Goal: Navigation & Orientation: Find specific page/section

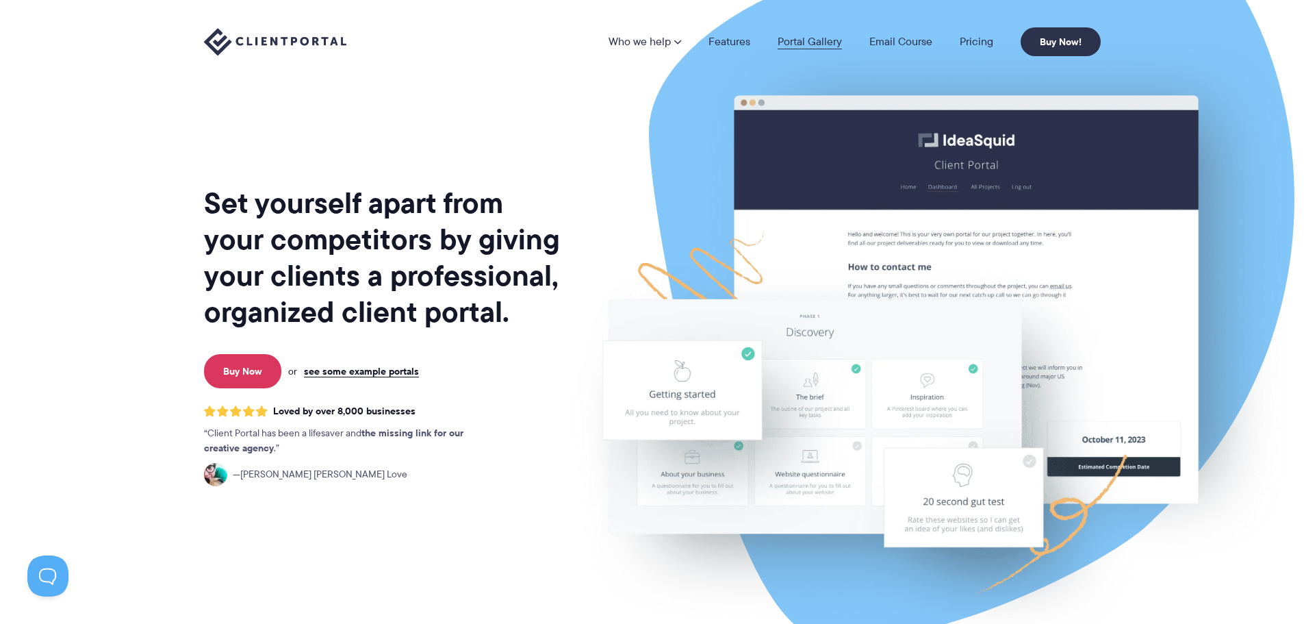
click at [801, 41] on link "Portal Gallery" at bounding box center [810, 41] width 64 height 11
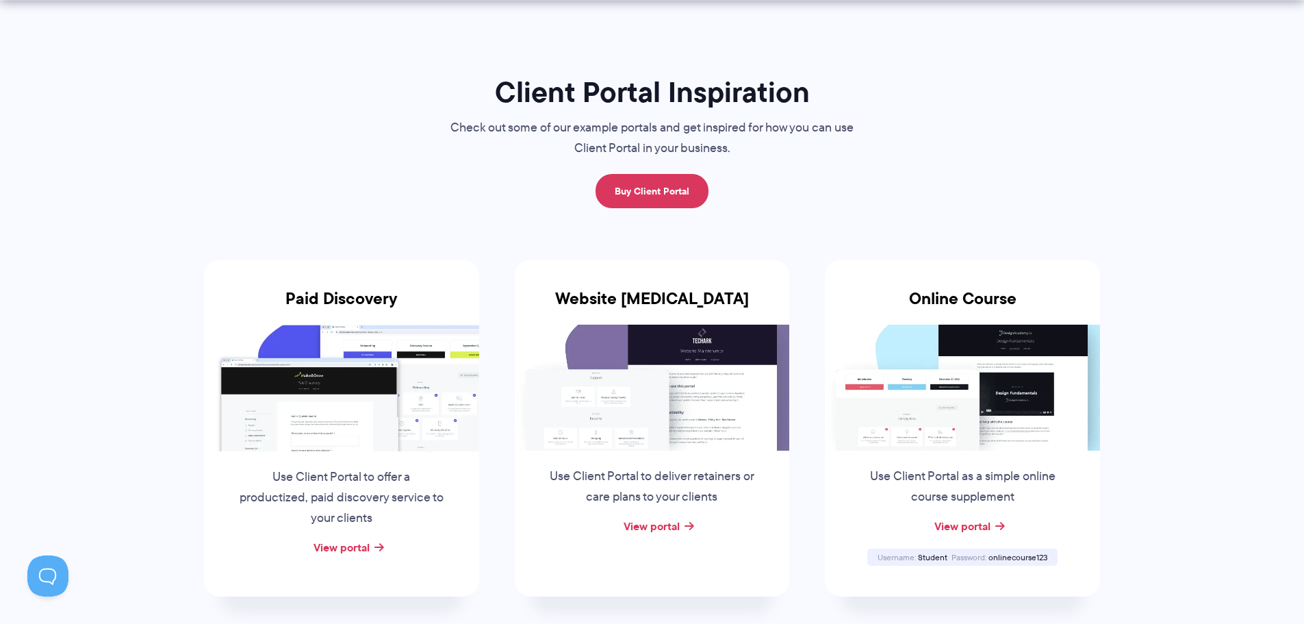
scroll to position [137, 0]
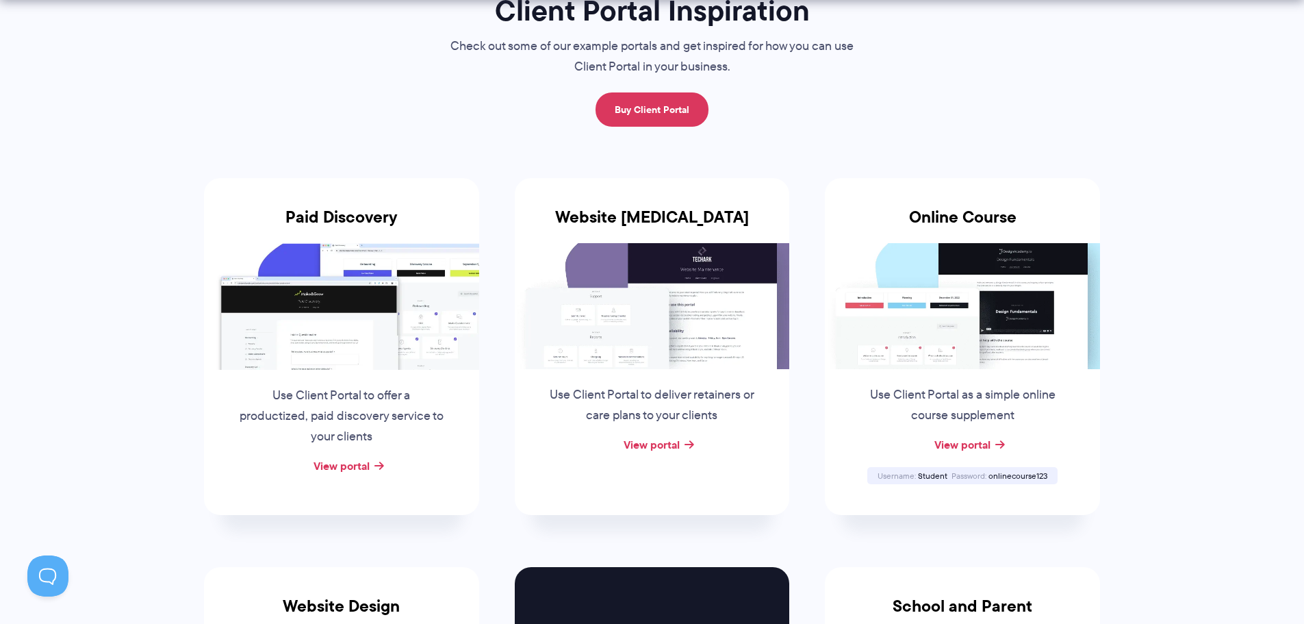
click at [624, 331] on img at bounding box center [652, 306] width 275 height 126
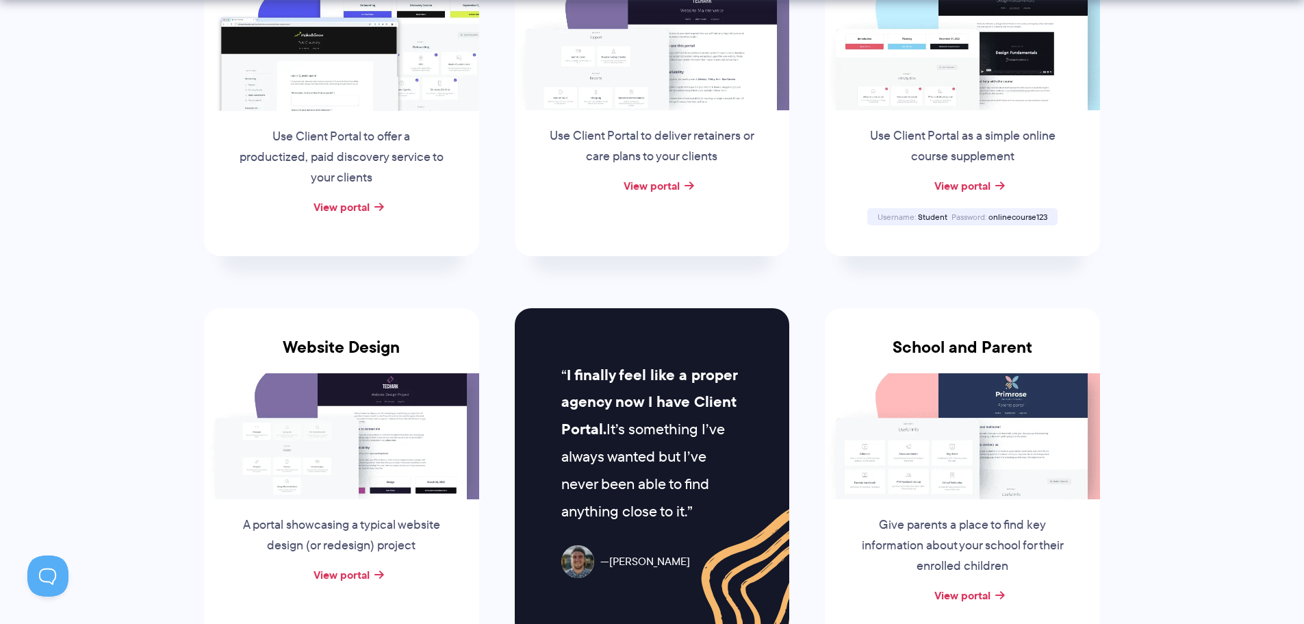
scroll to position [411, 0]
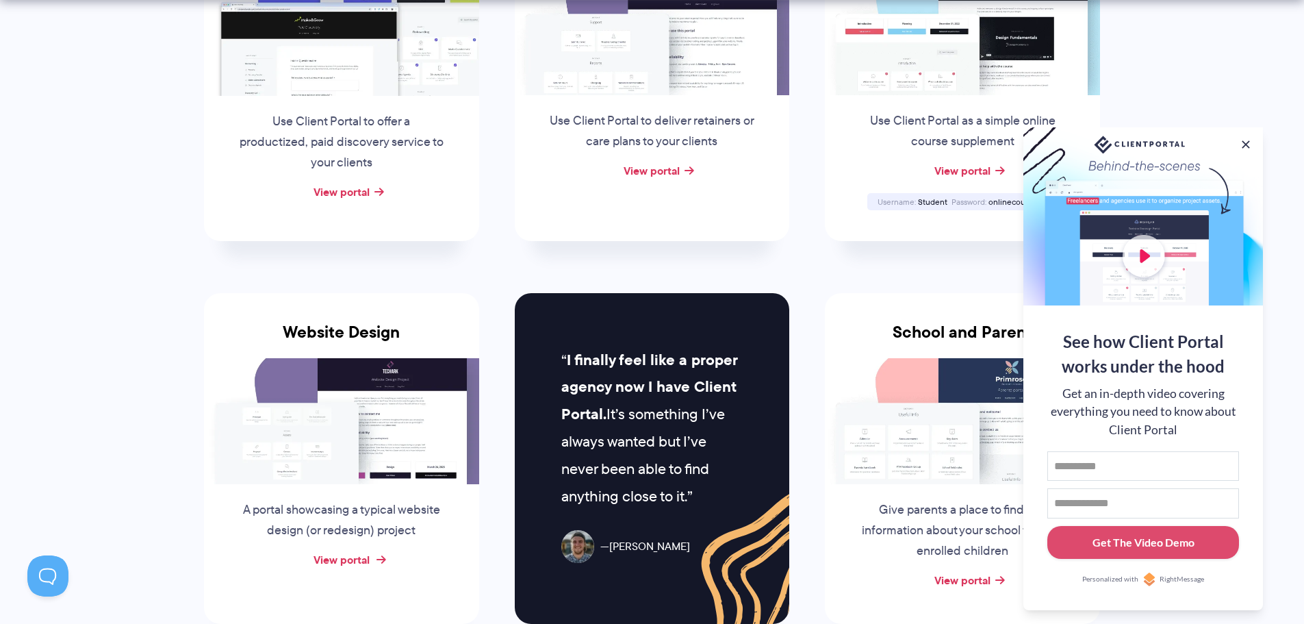
click at [343, 561] on link "View portal" at bounding box center [342, 559] width 56 height 16
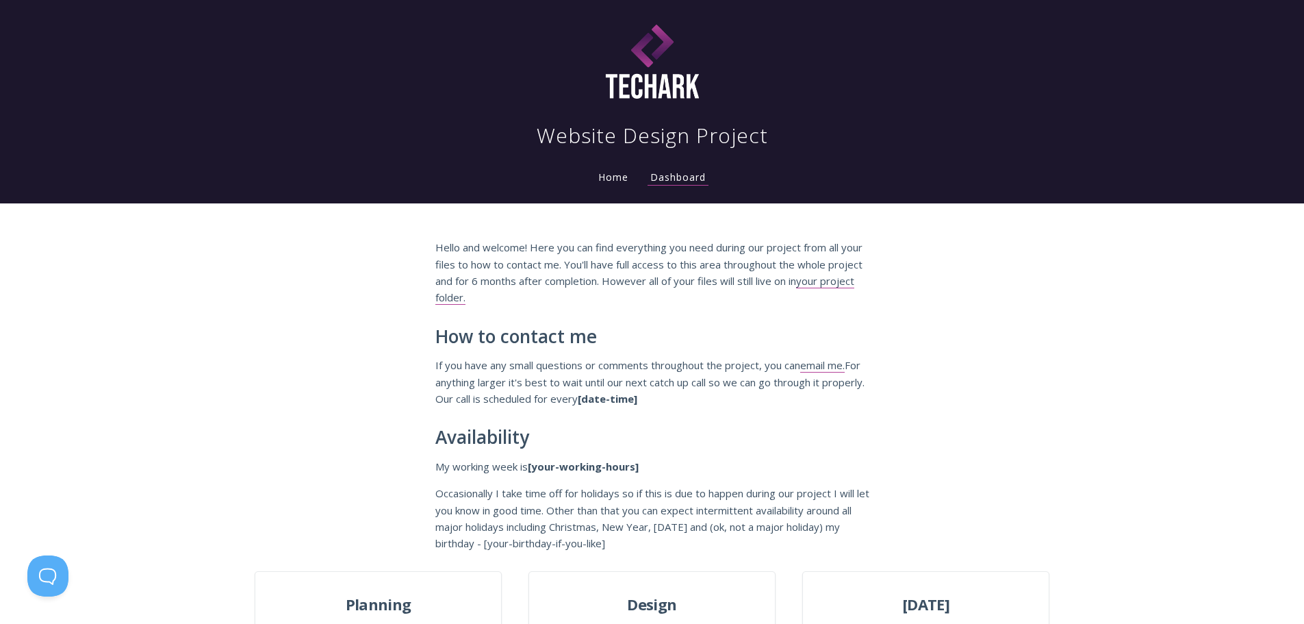
click at [611, 173] on link "Home" at bounding box center [614, 176] width 36 height 13
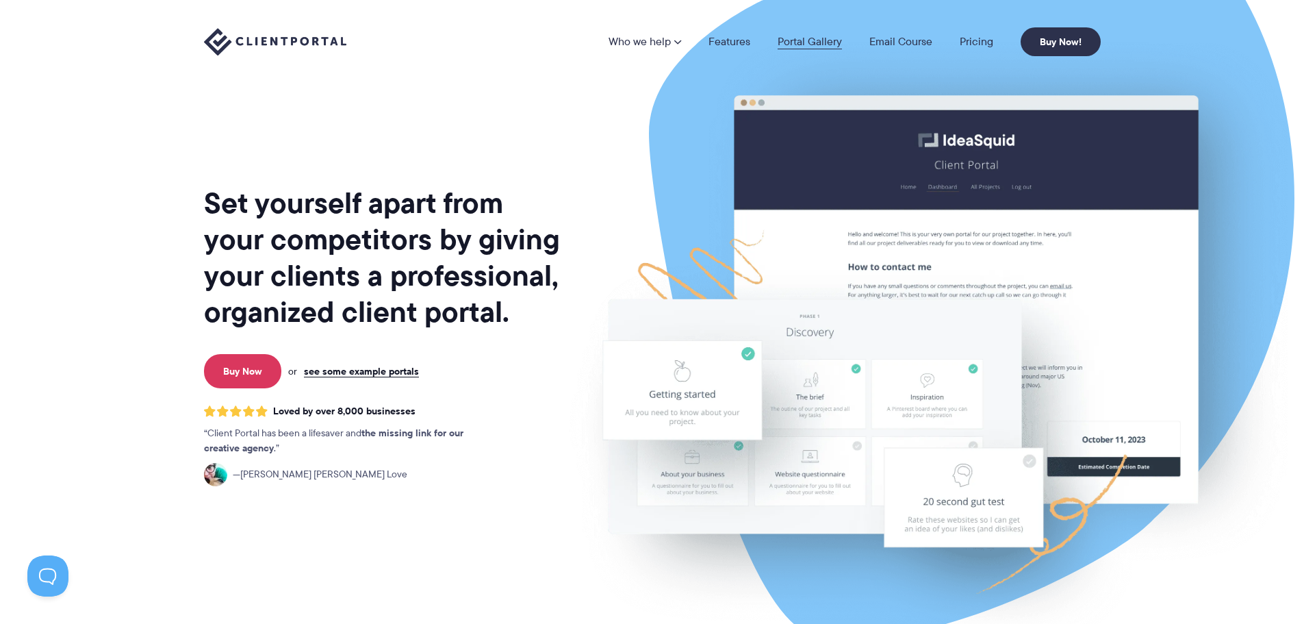
click at [817, 42] on link "Portal Gallery" at bounding box center [810, 41] width 64 height 11
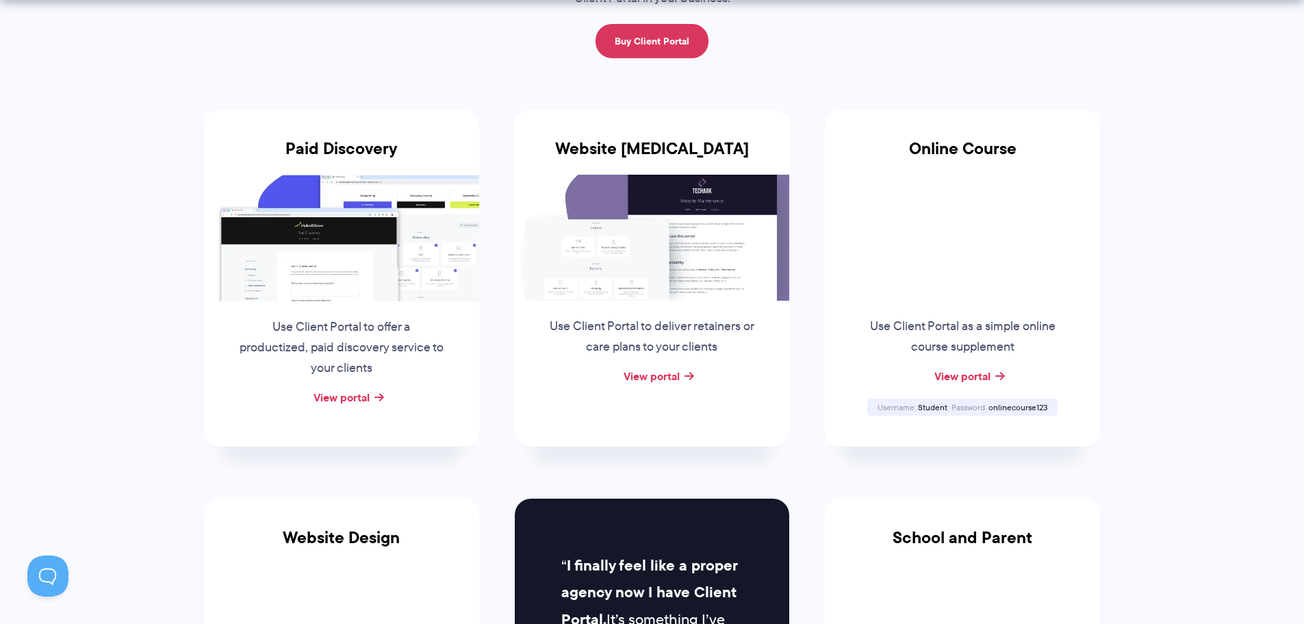
scroll to position [274, 0]
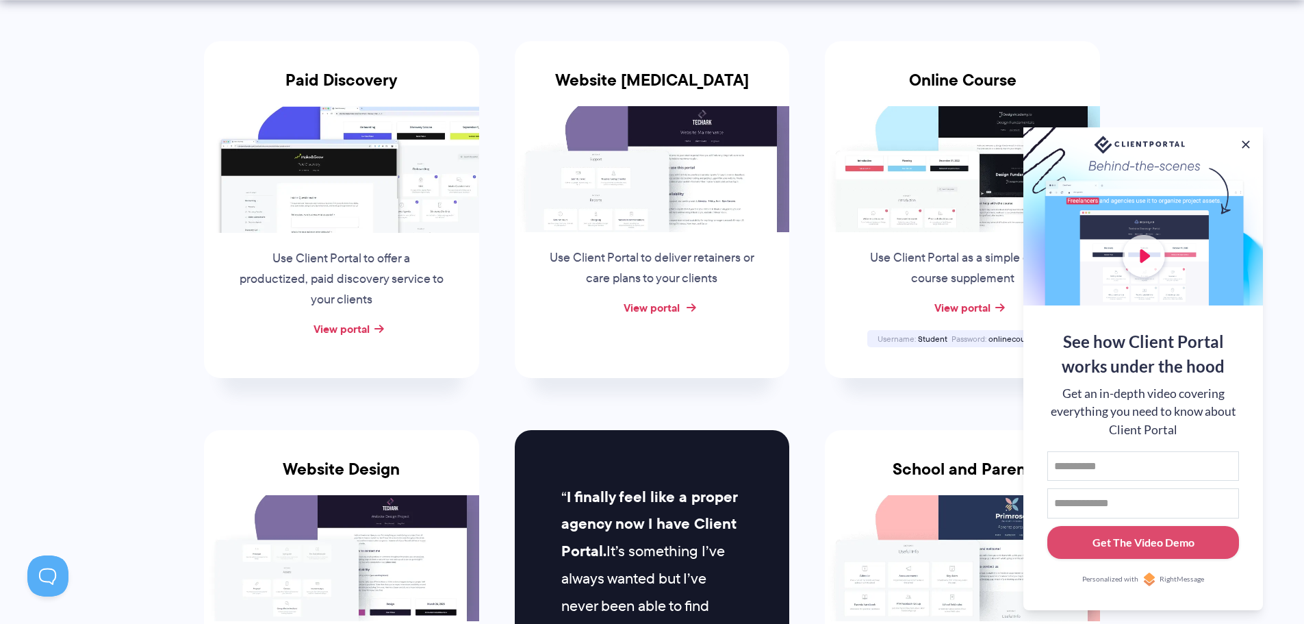
click at [641, 307] on link "View portal" at bounding box center [652, 307] width 56 height 16
click at [1246, 141] on button at bounding box center [1246, 144] width 16 height 16
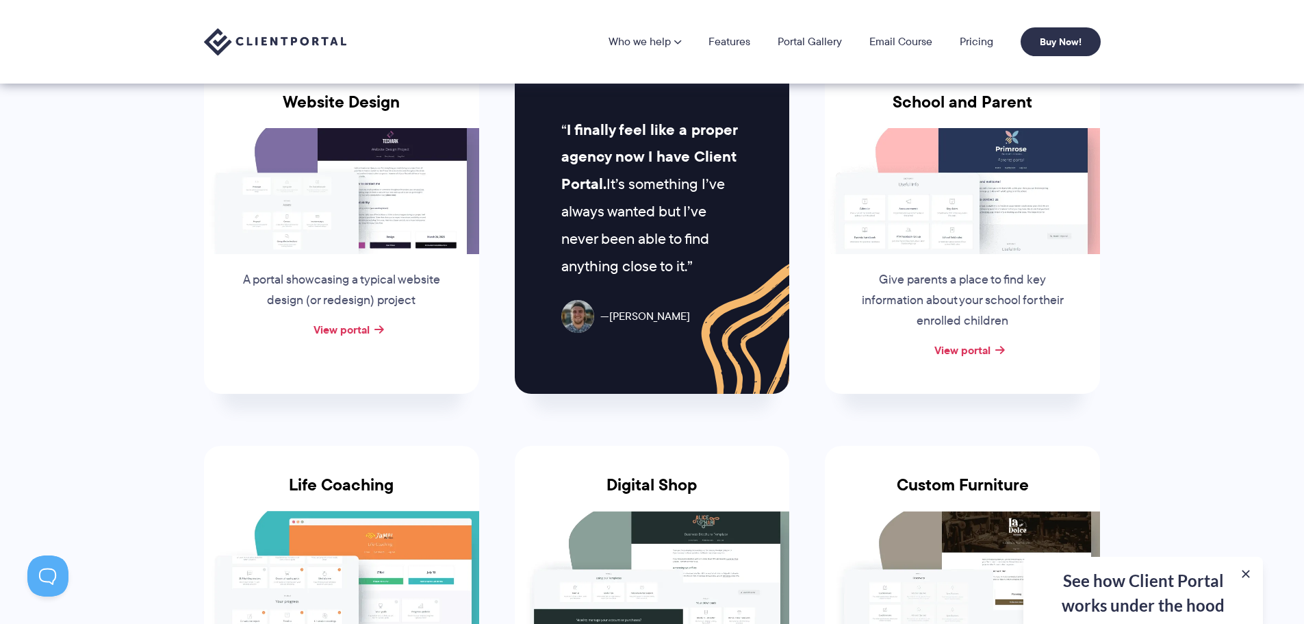
scroll to position [616, 0]
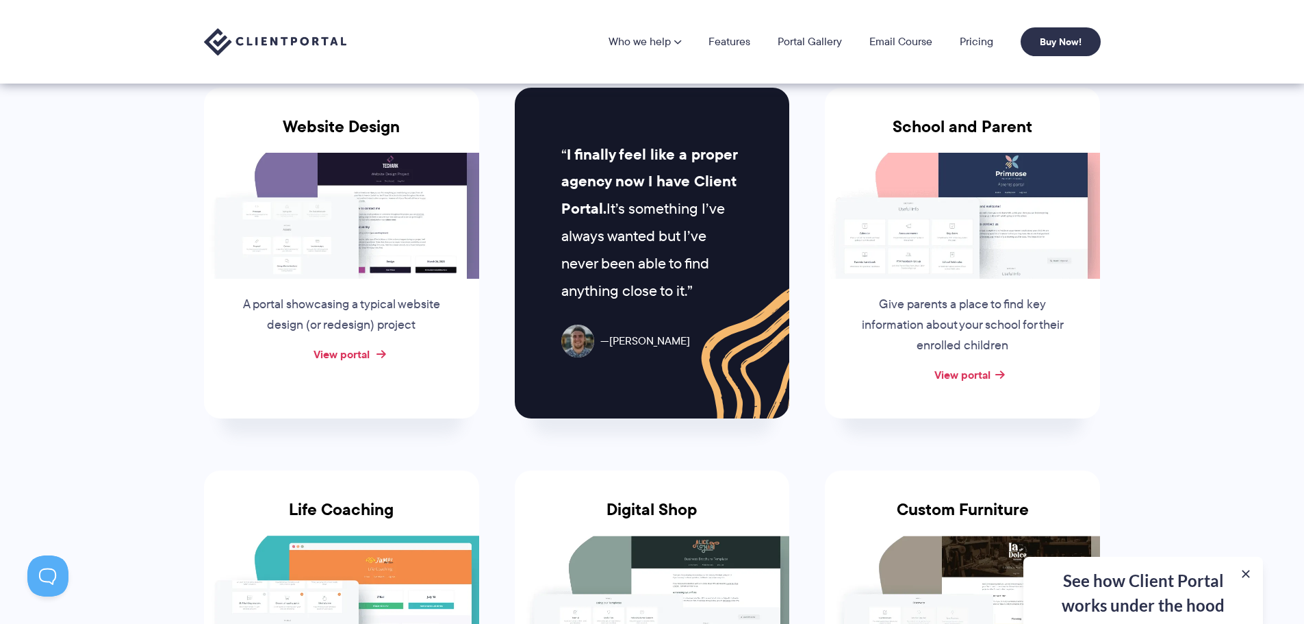
click at [342, 353] on link "View portal" at bounding box center [342, 354] width 56 height 16
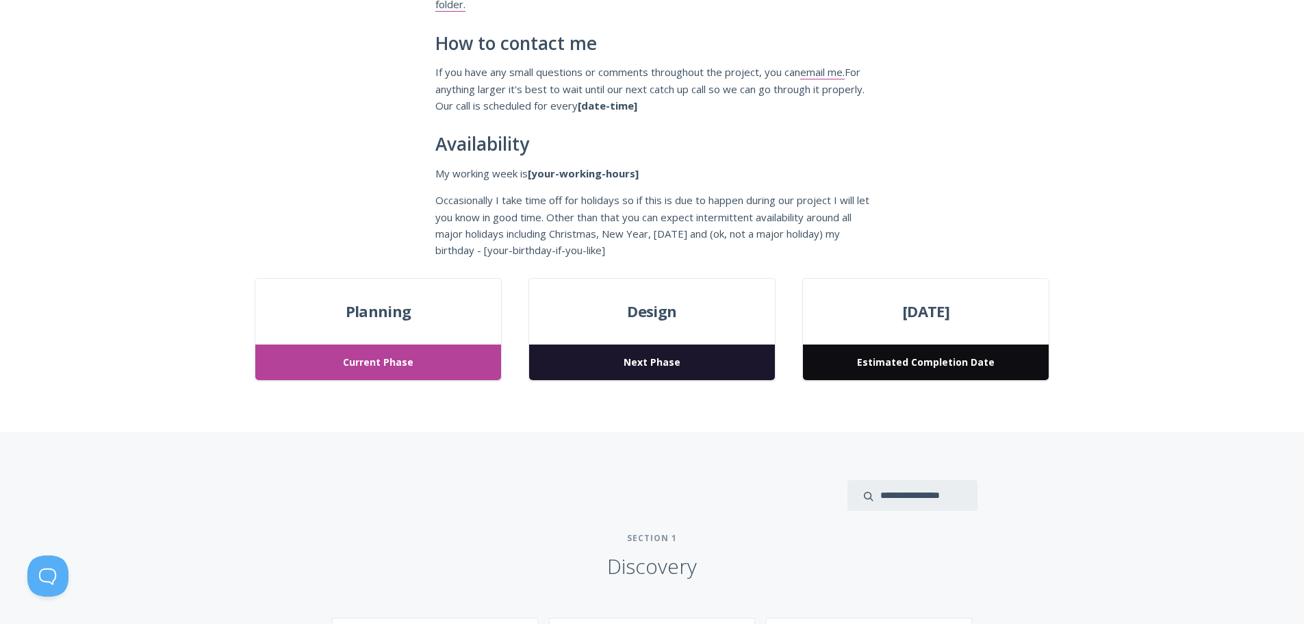
scroll to position [342, 0]
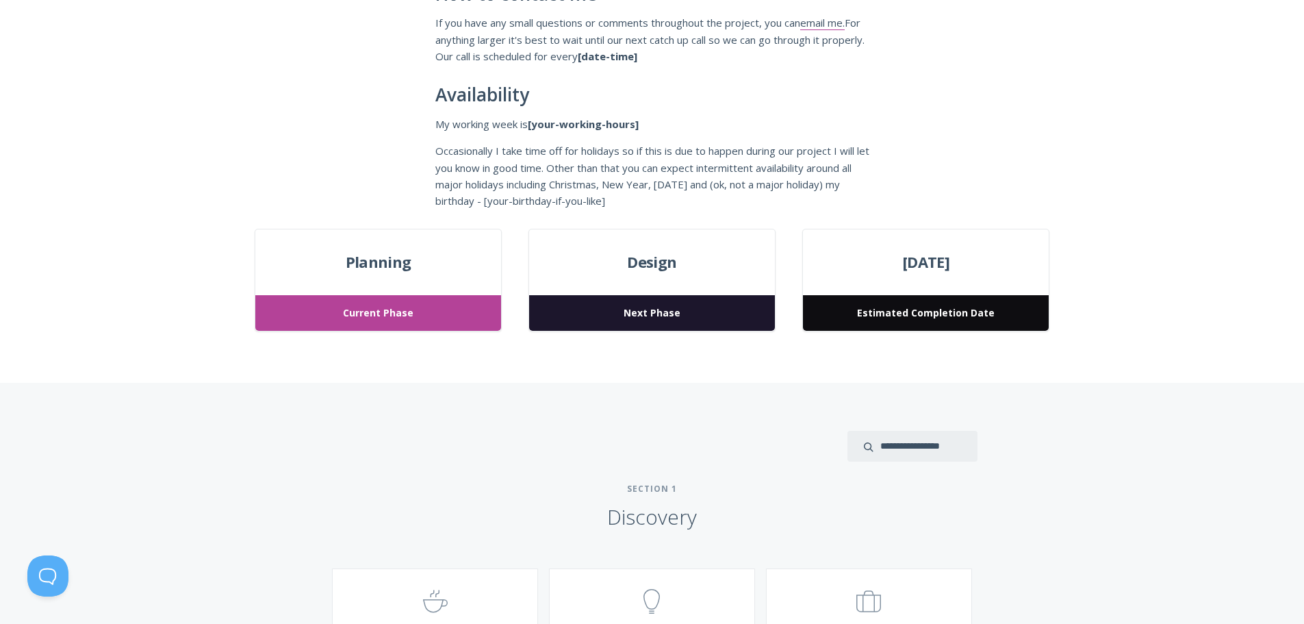
click at [392, 311] on span "Current Phase" at bounding box center [377, 313] width 245 height 36
click at [398, 268] on span "Planning" at bounding box center [377, 262] width 245 height 25
click at [656, 278] on div "Design Next Phase" at bounding box center [651, 280] width 246 height 103
click at [934, 260] on span "March 24, 2023" at bounding box center [925, 262] width 245 height 25
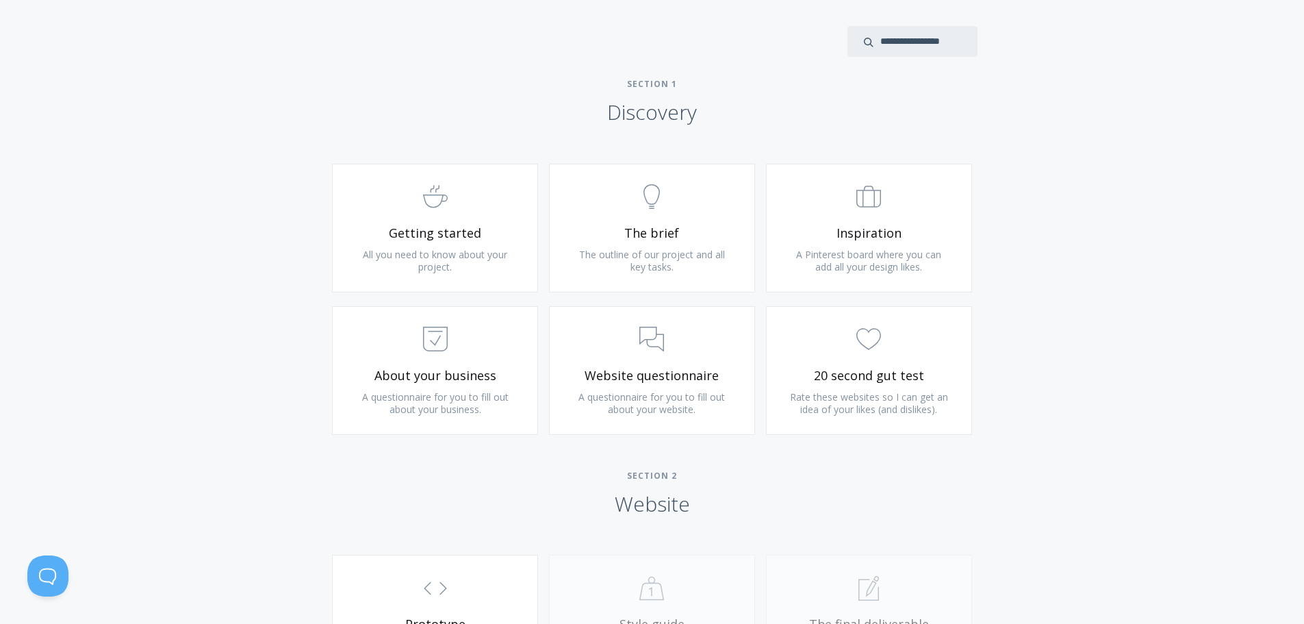
scroll to position [753, 0]
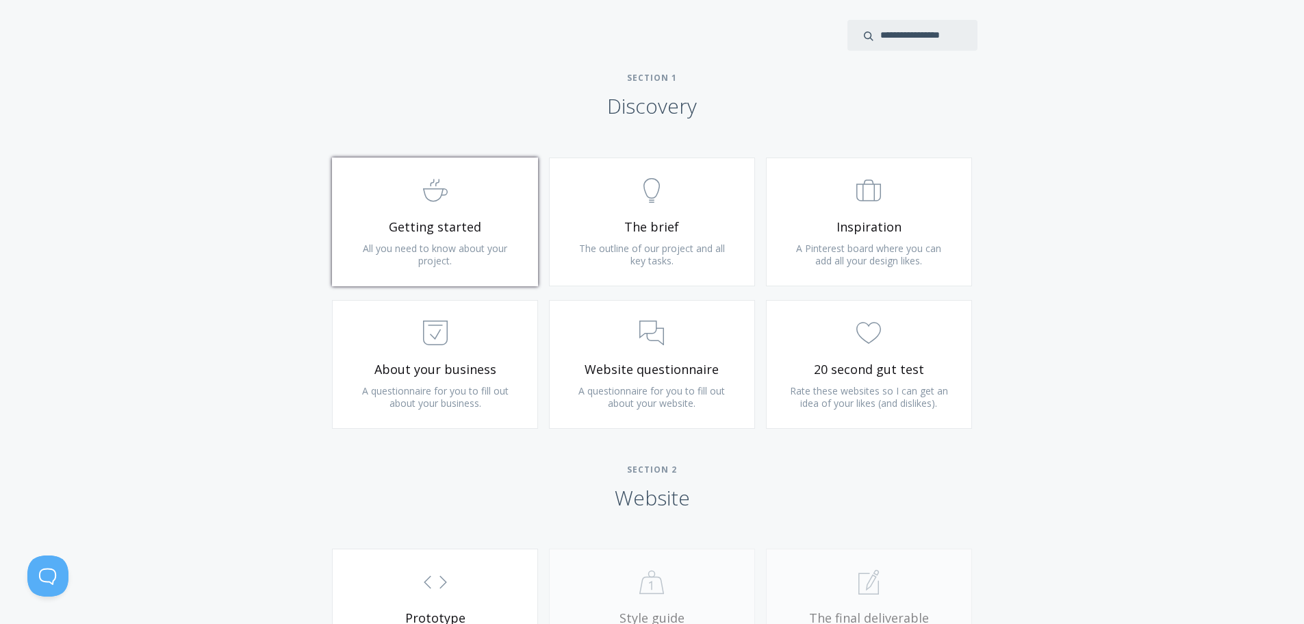
click at [418, 233] on span "Getting started" at bounding box center [435, 227] width 164 height 16
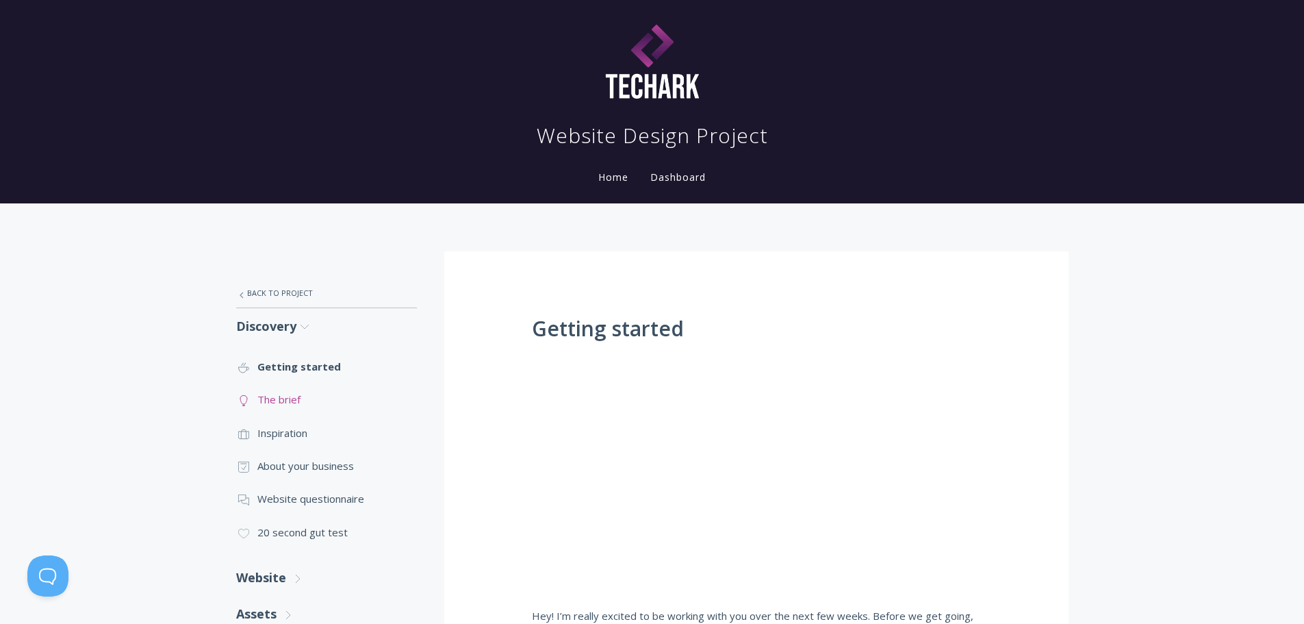
click at [279, 403] on link ".st0{fill:none;stroke:#000000;stroke-width:2;stroke-miterlimit:10;} Untitled-14…" at bounding box center [326, 399] width 181 height 33
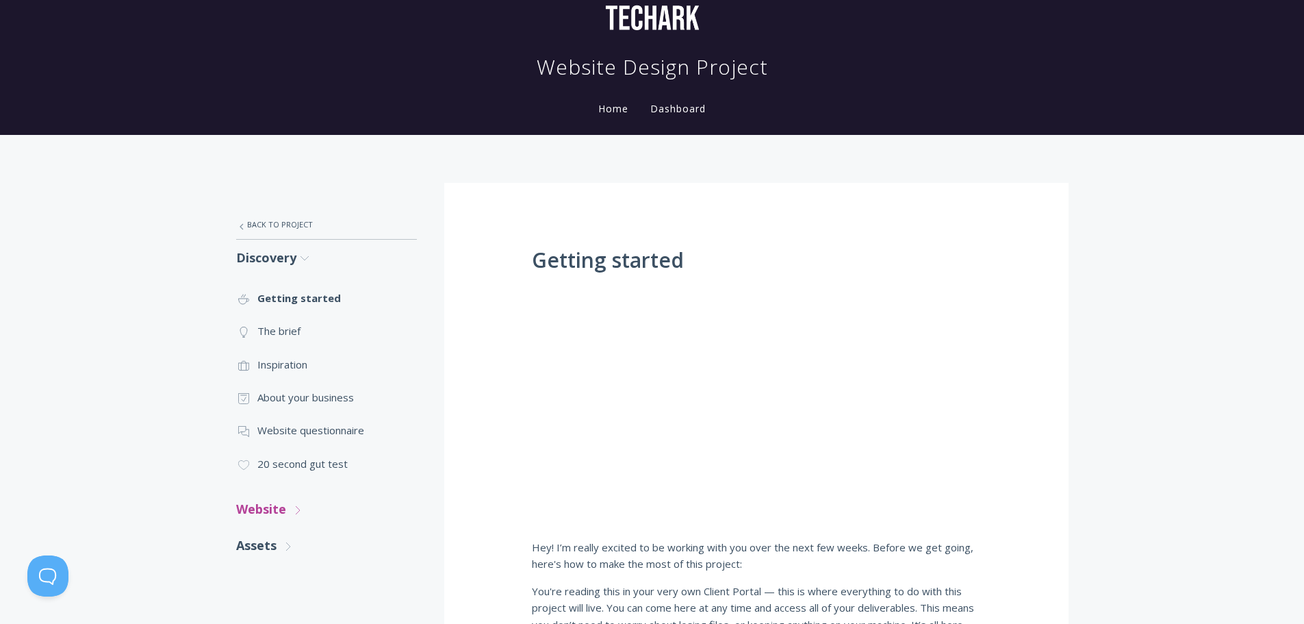
click at [253, 507] on link "Website .st0{fill:none;stroke:#000000;stroke-width:2;stroke-miterlimit:10;} Unt…" at bounding box center [326, 509] width 181 height 36
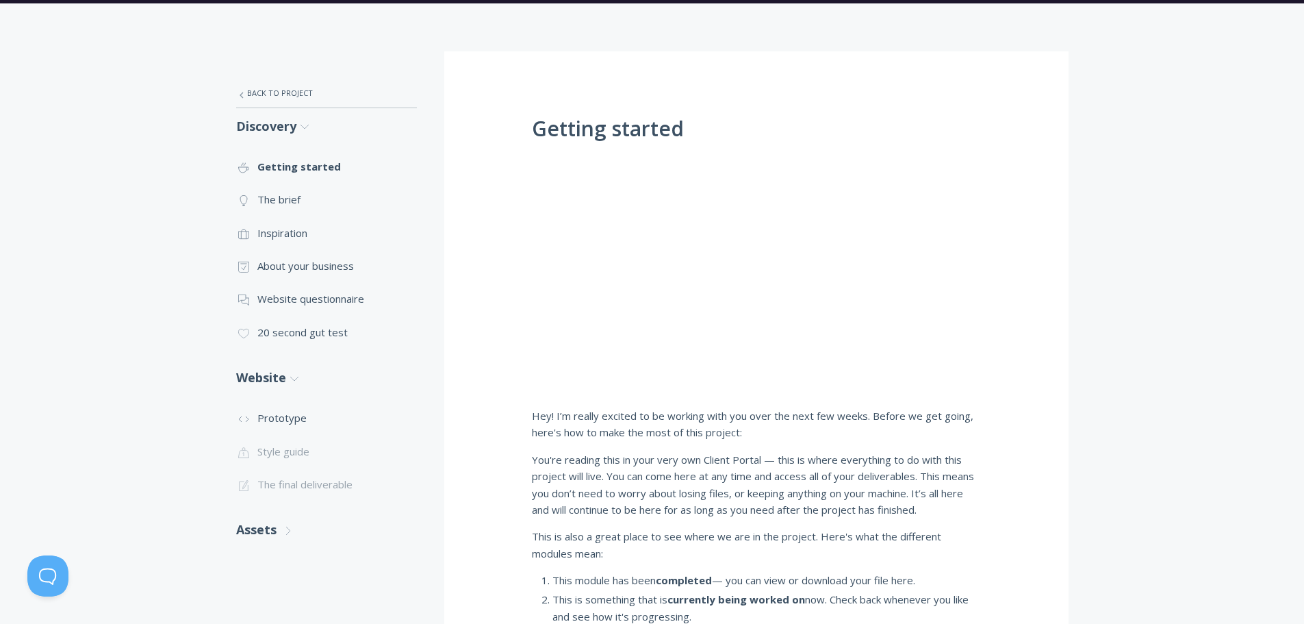
scroll to position [205, 0]
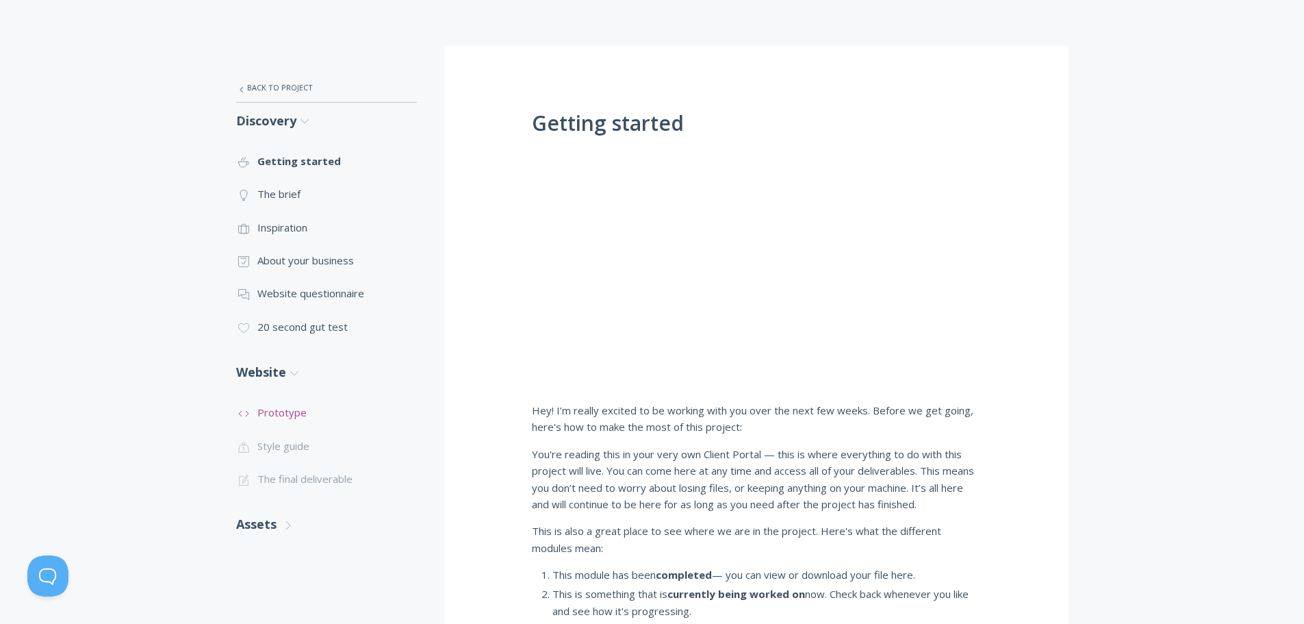
click at [283, 413] on link ".st0{fill:none;stroke:#000000;stroke-width:2;stroke-miterlimit:10;} Untitled-16…" at bounding box center [326, 412] width 181 height 33
